Goal: Task Accomplishment & Management: Use online tool/utility

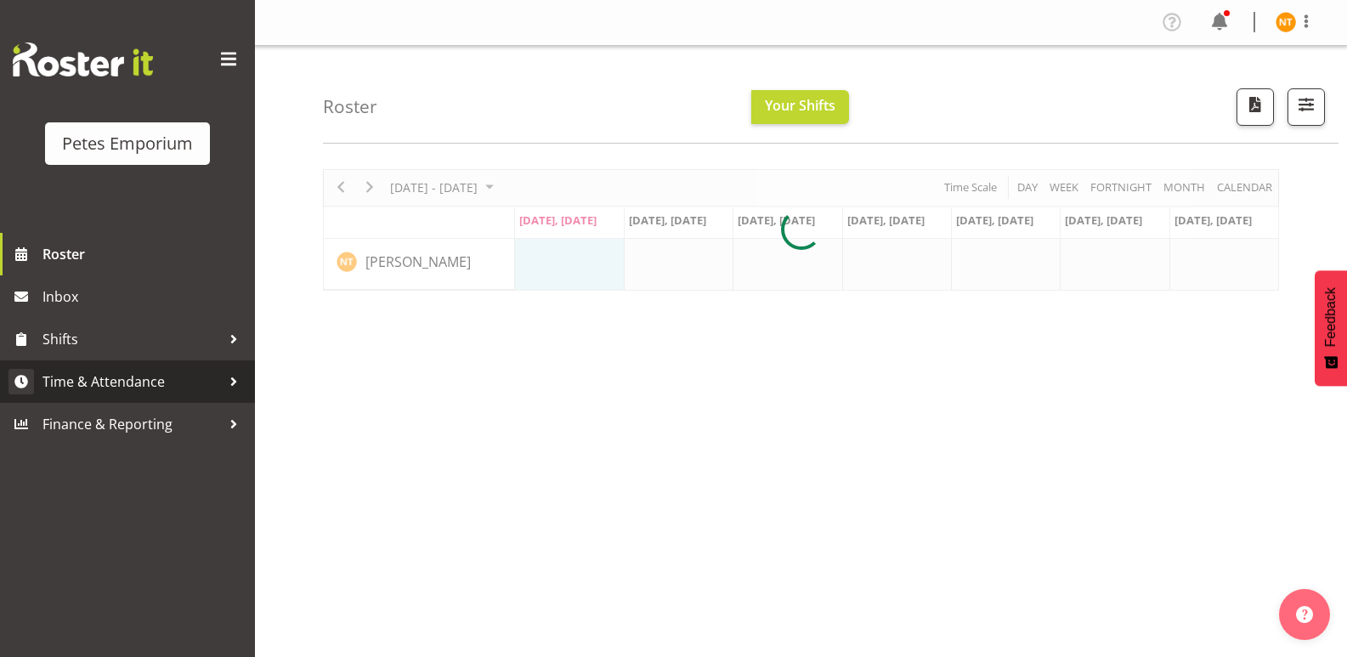
click at [88, 377] on span "Time & Attendance" at bounding box center [132, 382] width 179 height 26
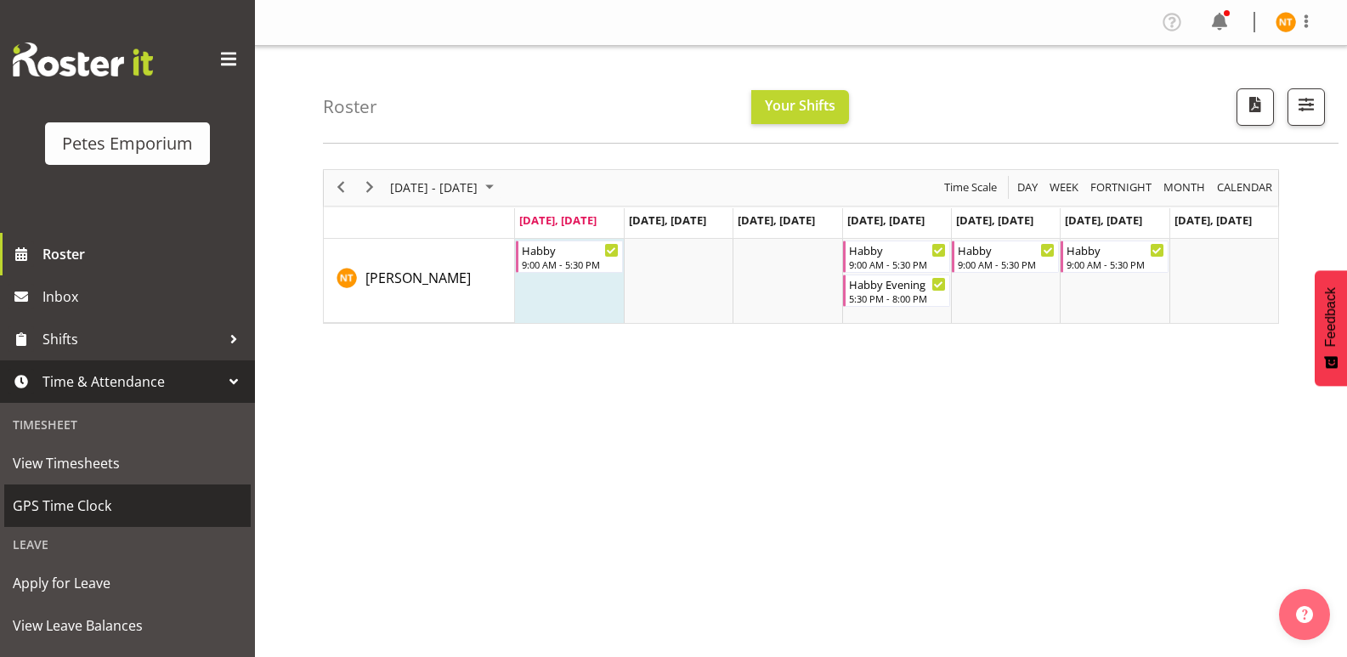
click at [60, 502] on span "GPS Time Clock" at bounding box center [128, 506] width 230 height 26
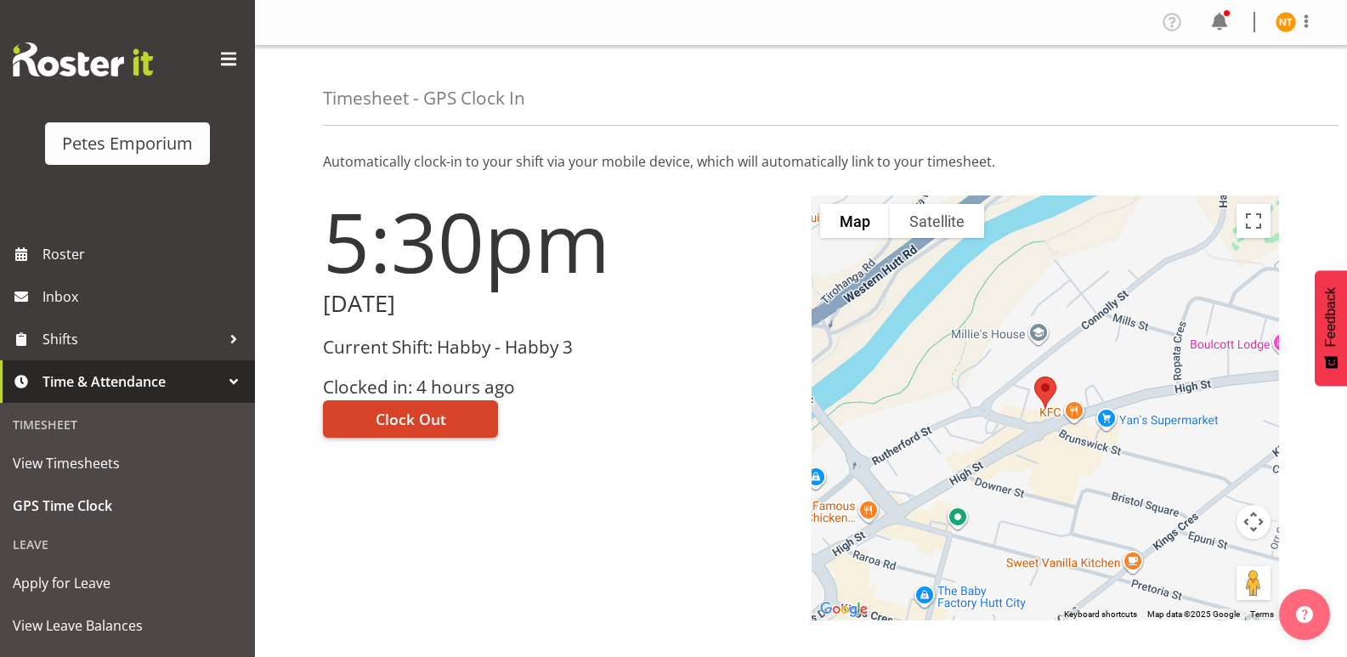
click at [403, 414] on span "Clock Out" at bounding box center [411, 419] width 71 height 22
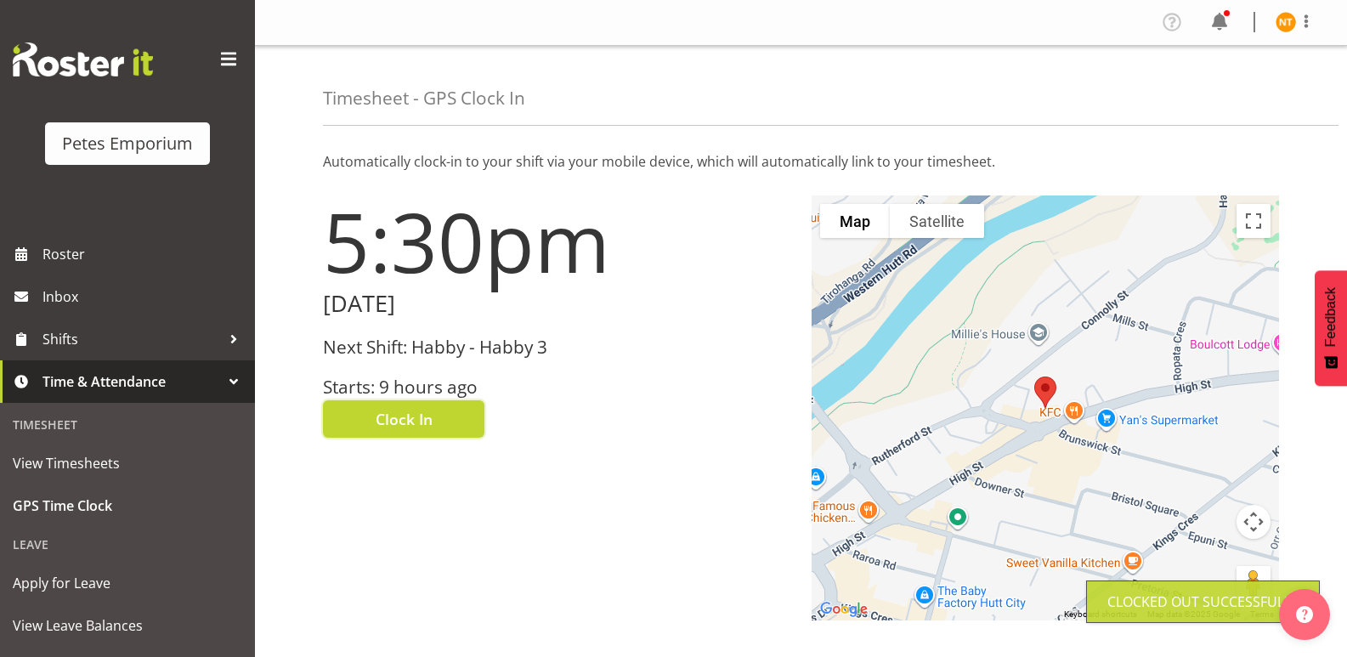
click at [1294, 28] on img at bounding box center [1286, 22] width 20 height 20
click at [1208, 82] on link "Log Out" at bounding box center [1235, 89] width 163 height 31
